Goal: Transaction & Acquisition: Purchase product/service

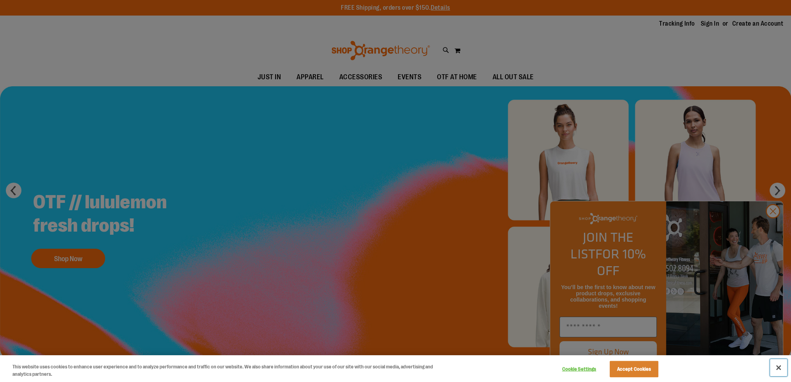
drag, startPoint x: 778, startPoint y: 367, endPoint x: 774, endPoint y: 299, distance: 68.1
click at [779, 366] on button "Close" at bounding box center [778, 367] width 17 height 17
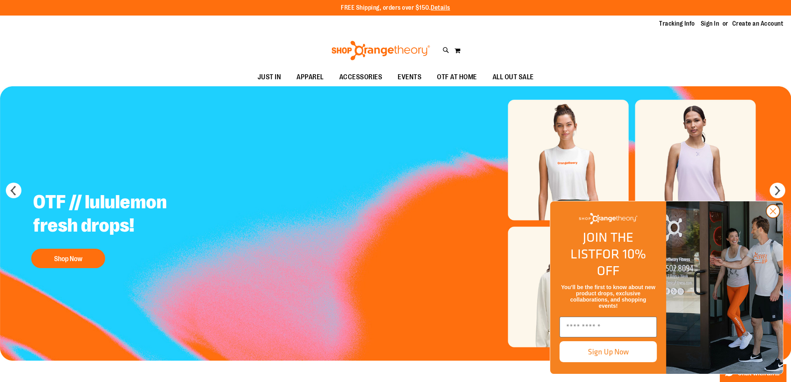
click at [773, 214] on icon "Close dialog" at bounding box center [772, 211] width 5 height 5
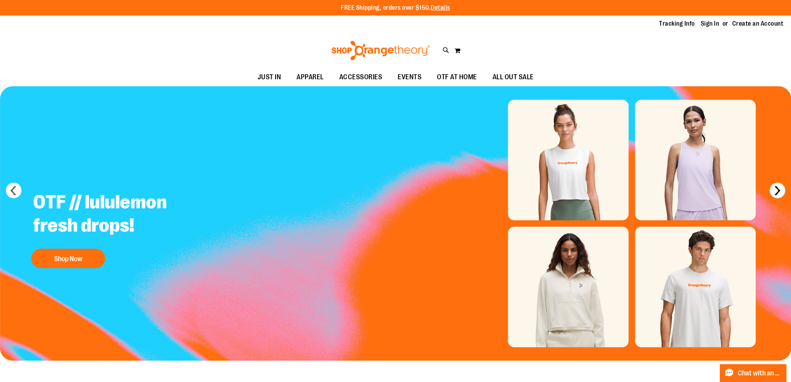
click at [774, 190] on button "next" at bounding box center [777, 191] width 16 height 16
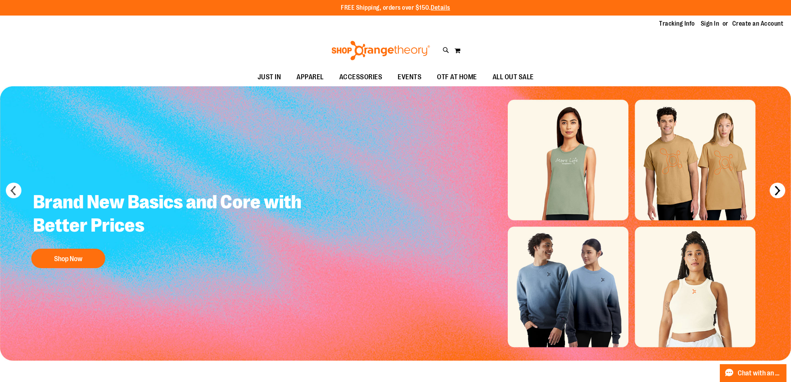
click at [774, 190] on button "next" at bounding box center [777, 191] width 16 height 16
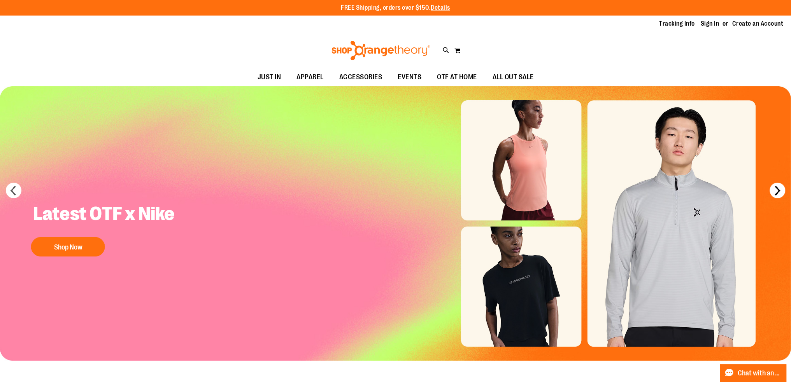
click at [774, 190] on button "next" at bounding box center [777, 191] width 16 height 16
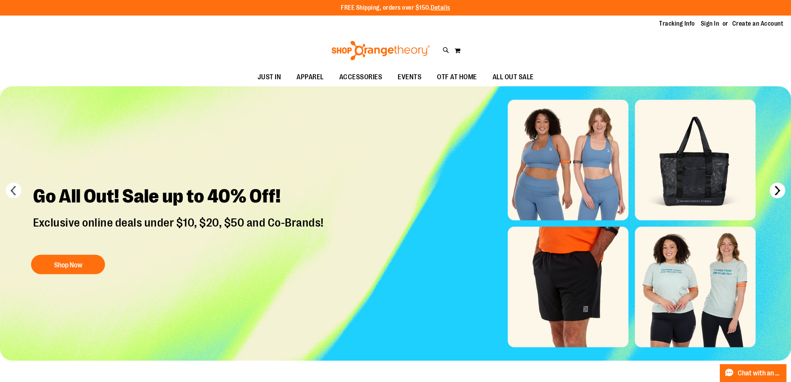
click at [773, 196] on button "next" at bounding box center [777, 191] width 16 height 16
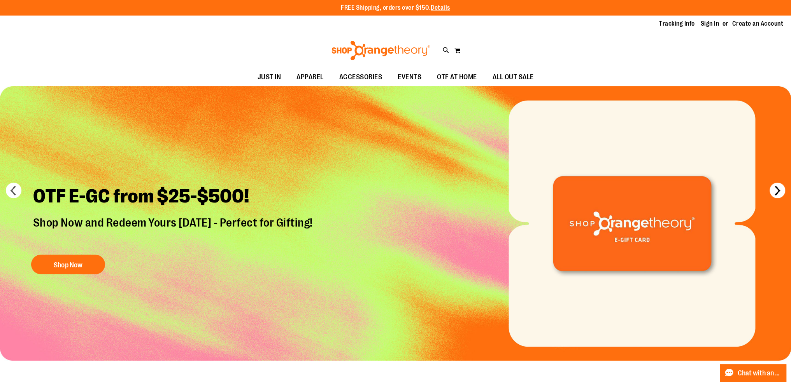
click at [773, 194] on button "next" at bounding box center [777, 191] width 16 height 16
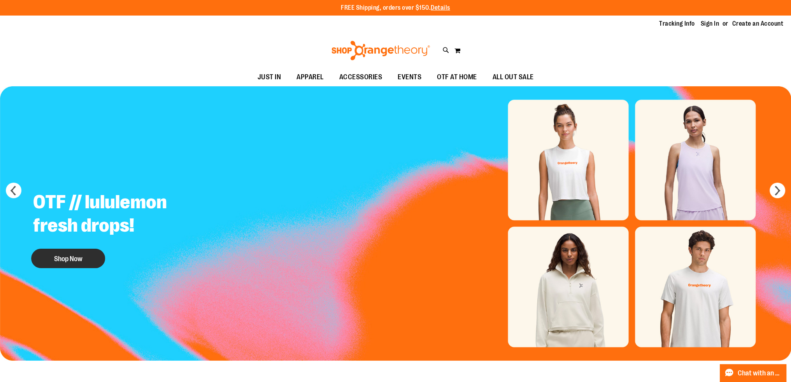
click at [72, 261] on button "Shop Now" at bounding box center [68, 258] width 74 height 19
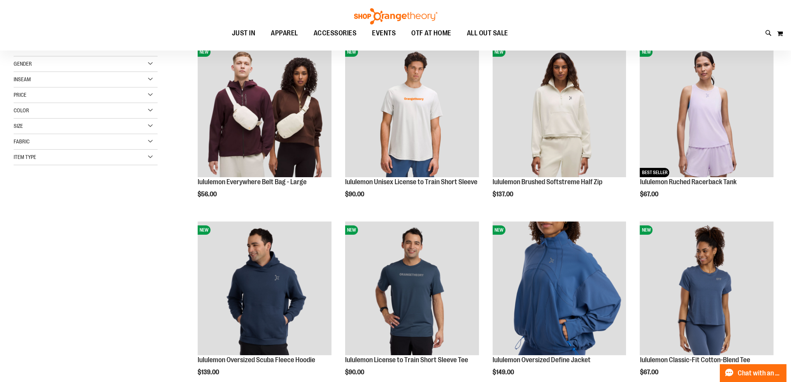
scroll to position [116, 0]
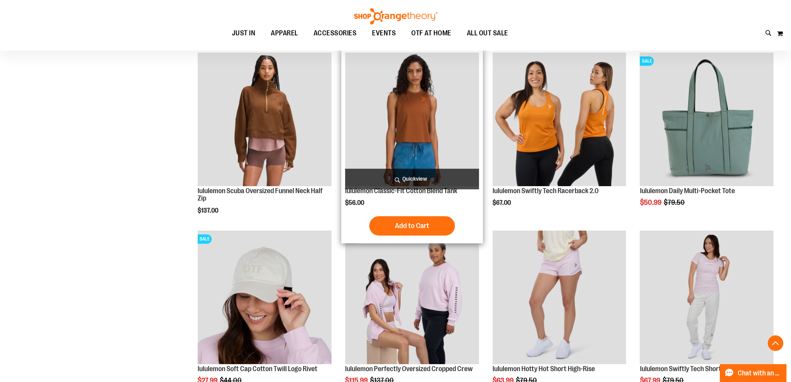
scroll to position [661, 0]
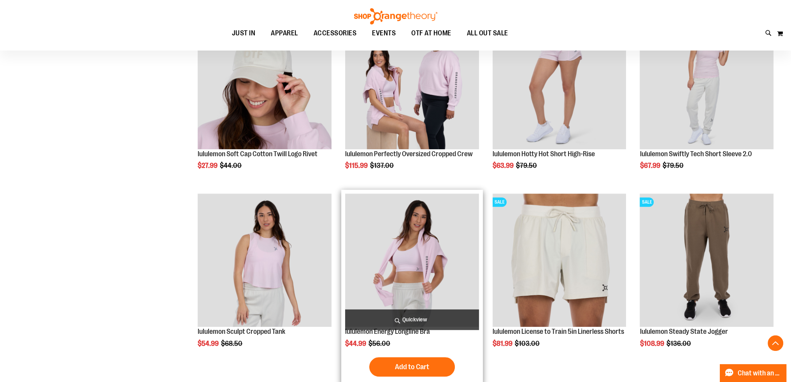
scroll to position [816, 0]
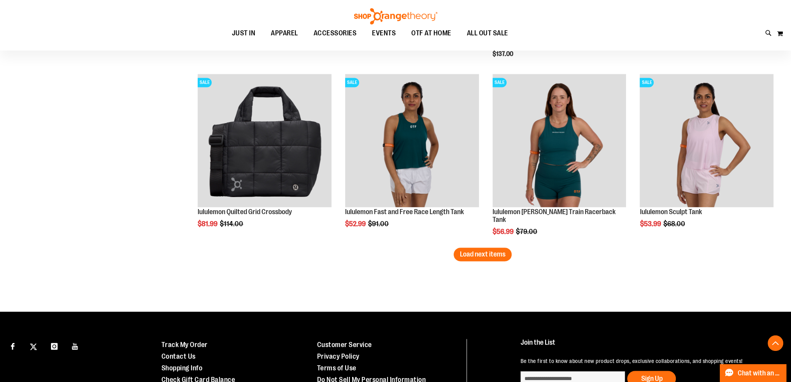
scroll to position [1516, 0]
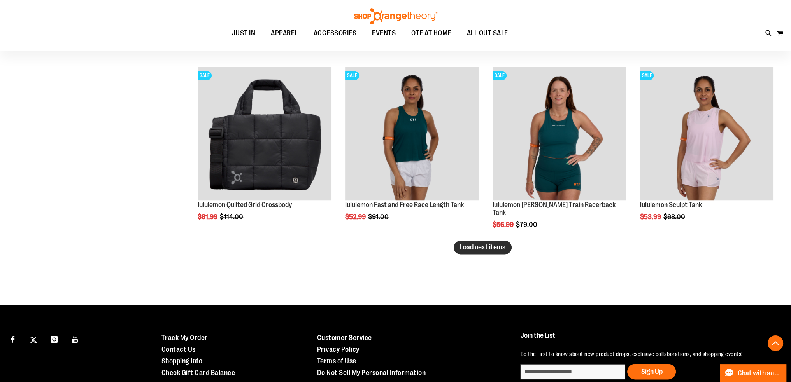
click at [485, 252] on button "Load next items" at bounding box center [482, 248] width 58 height 14
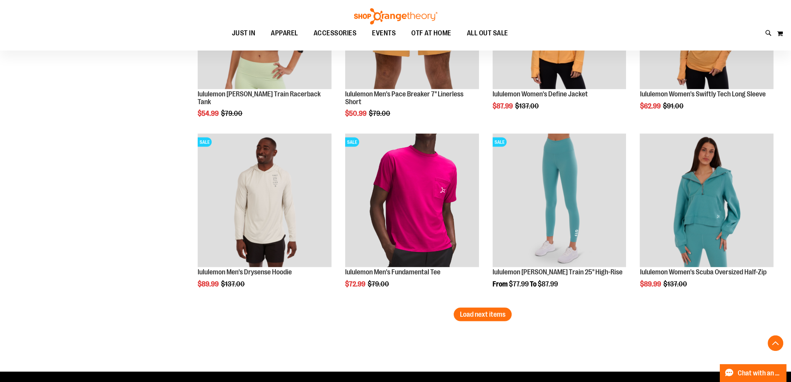
scroll to position [2022, 0]
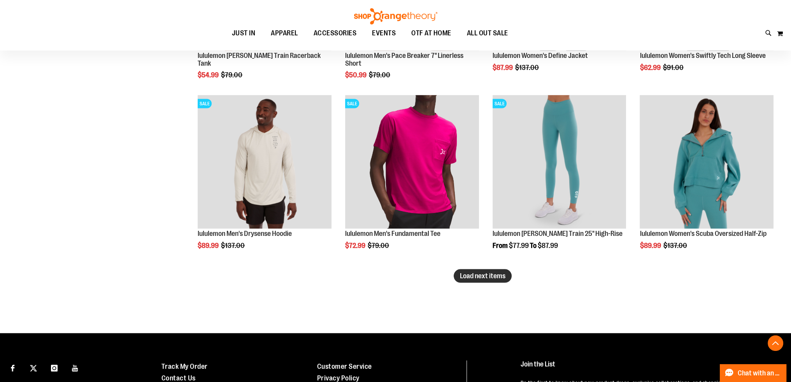
click at [487, 278] on span "Load next items" at bounding box center [482, 276] width 45 height 8
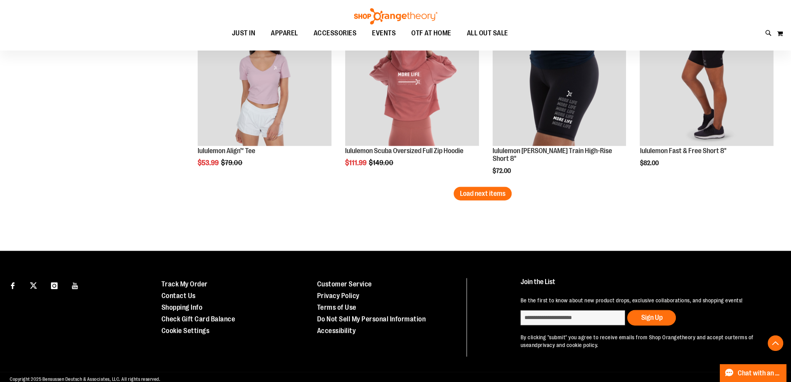
scroll to position [2644, 0]
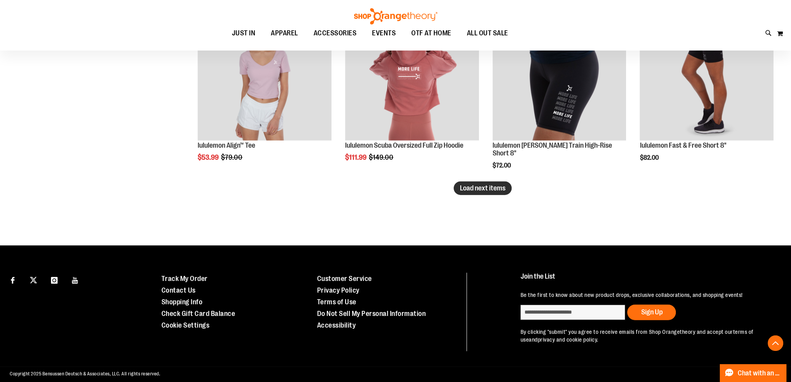
click at [467, 191] on span "Load next items" at bounding box center [482, 188] width 45 height 8
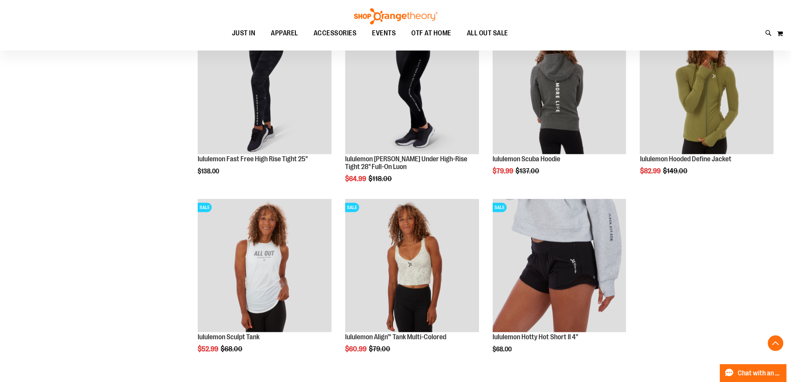
scroll to position [2994, 0]
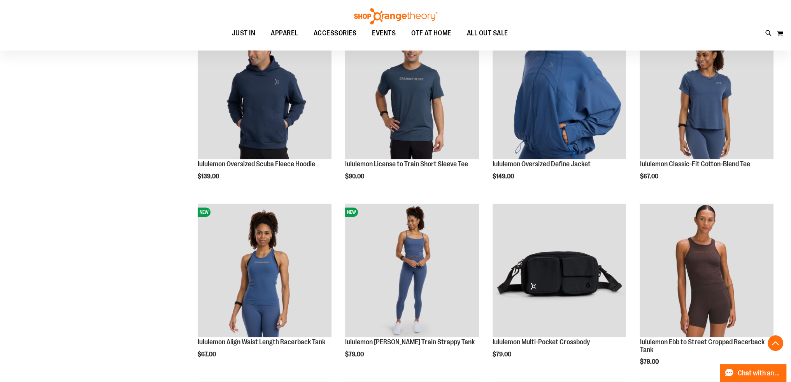
scroll to position [77, 0]
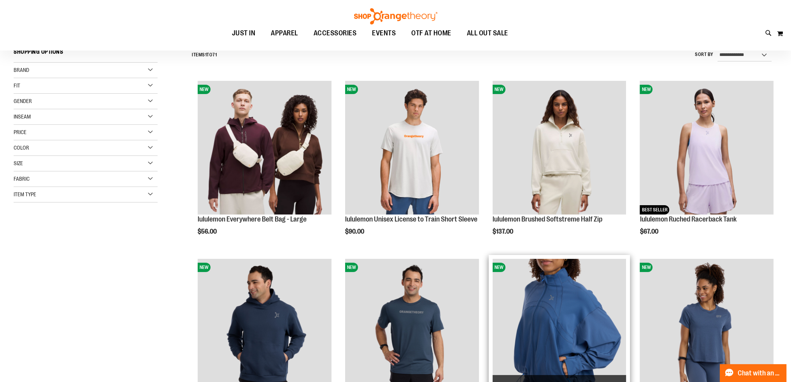
click at [616, 327] on img "product" at bounding box center [559, 326] width 134 height 134
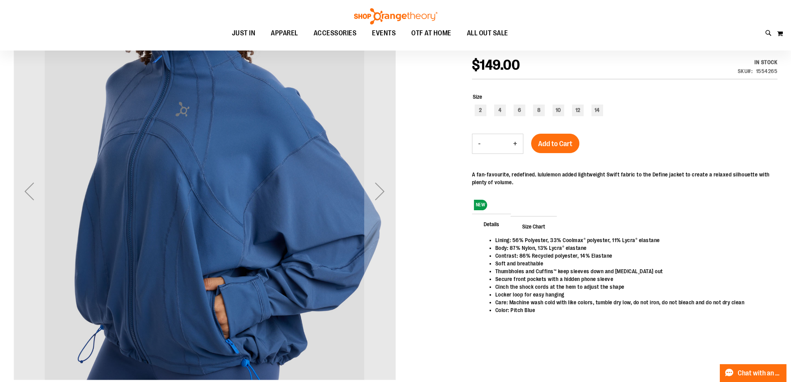
scroll to position [116, 0]
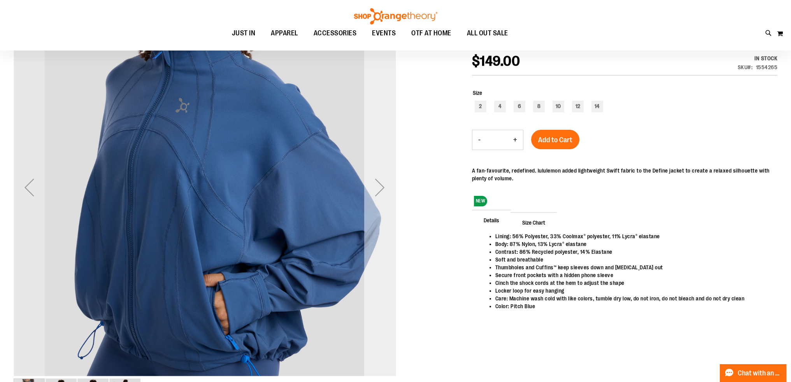
click at [377, 187] on div "Next" at bounding box center [379, 187] width 31 height 31
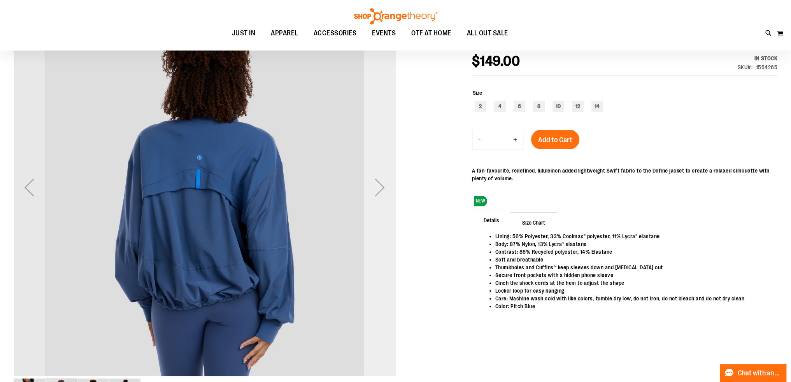
click at [378, 188] on div "Next" at bounding box center [379, 187] width 31 height 31
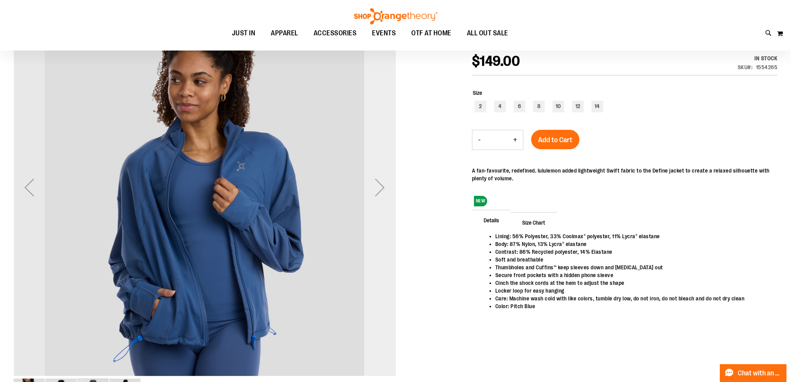
click at [378, 188] on div "Next" at bounding box center [379, 187] width 31 height 31
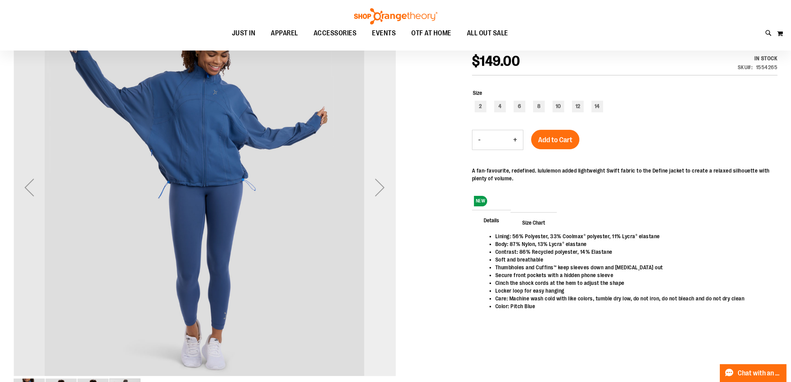
click at [378, 188] on div "Next" at bounding box center [379, 187] width 31 height 31
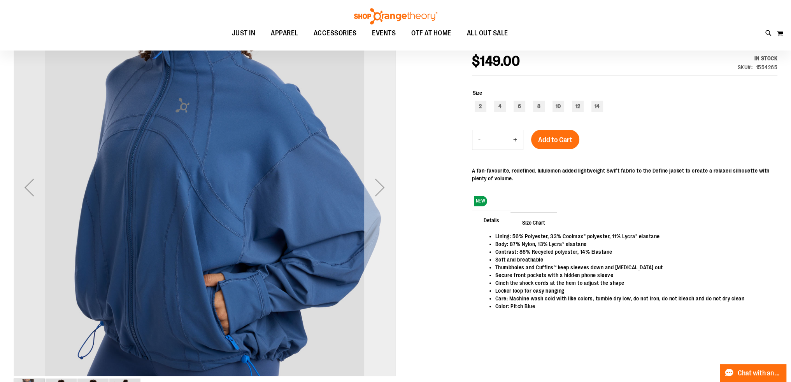
click at [378, 188] on div "Next" at bounding box center [379, 187] width 31 height 31
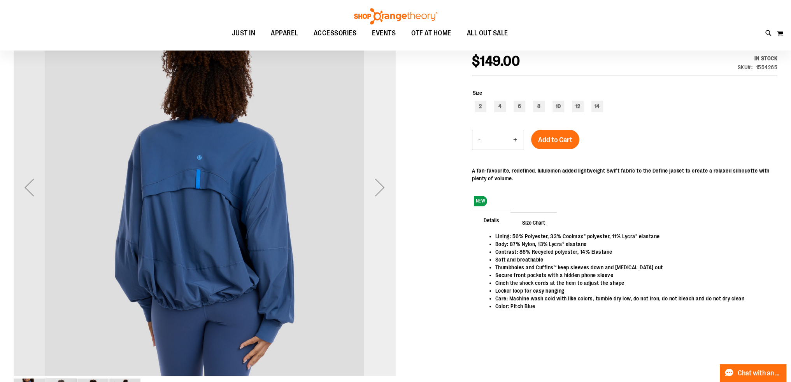
click at [378, 188] on div "Next" at bounding box center [379, 187] width 31 height 31
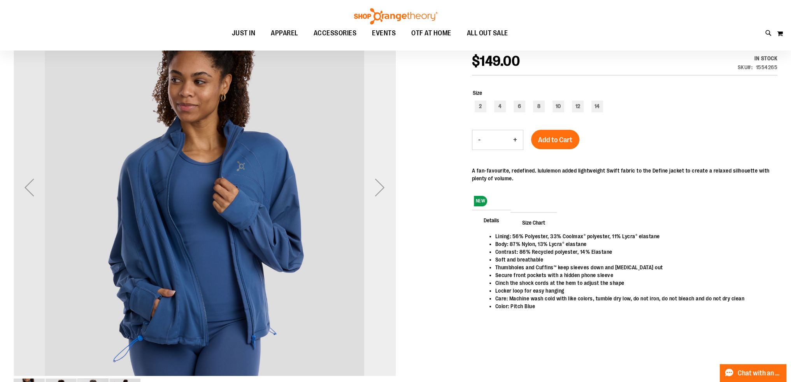
click at [378, 188] on div "Next" at bounding box center [379, 187] width 31 height 31
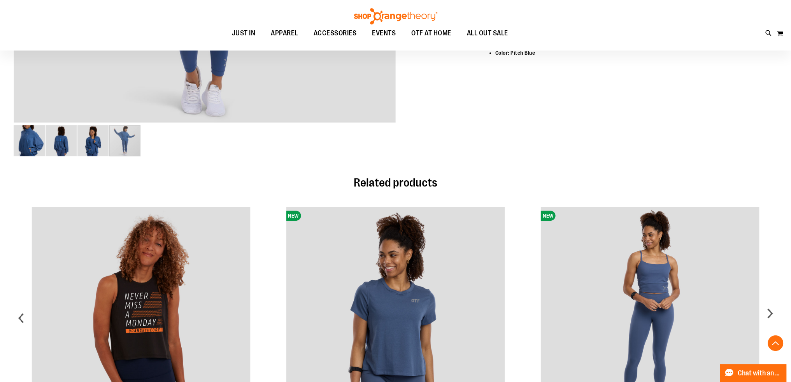
scroll to position [272, 0]
